Goal: Task Accomplishment & Management: Manage account settings

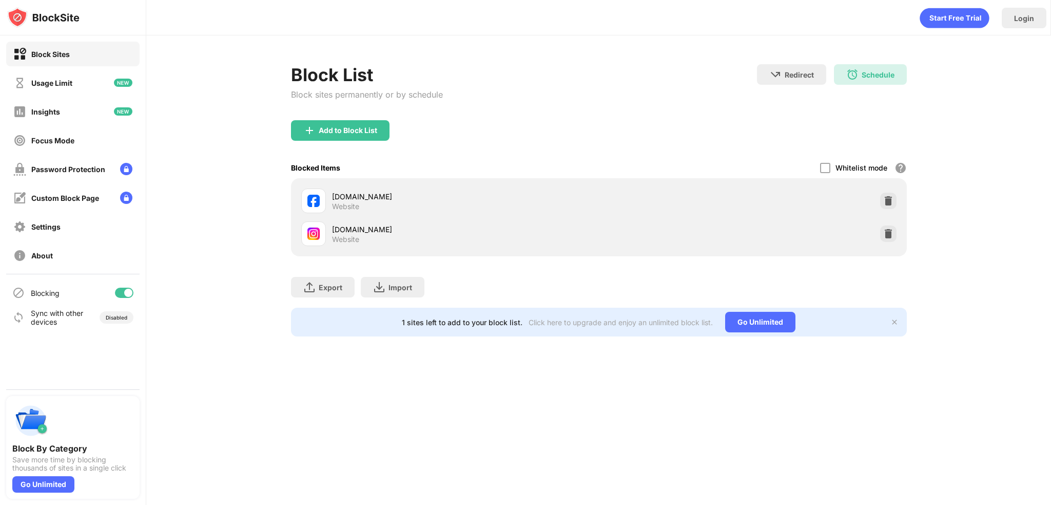
click at [129, 294] on div at bounding box center [128, 293] width 8 height 8
